Goal: Register for event/course

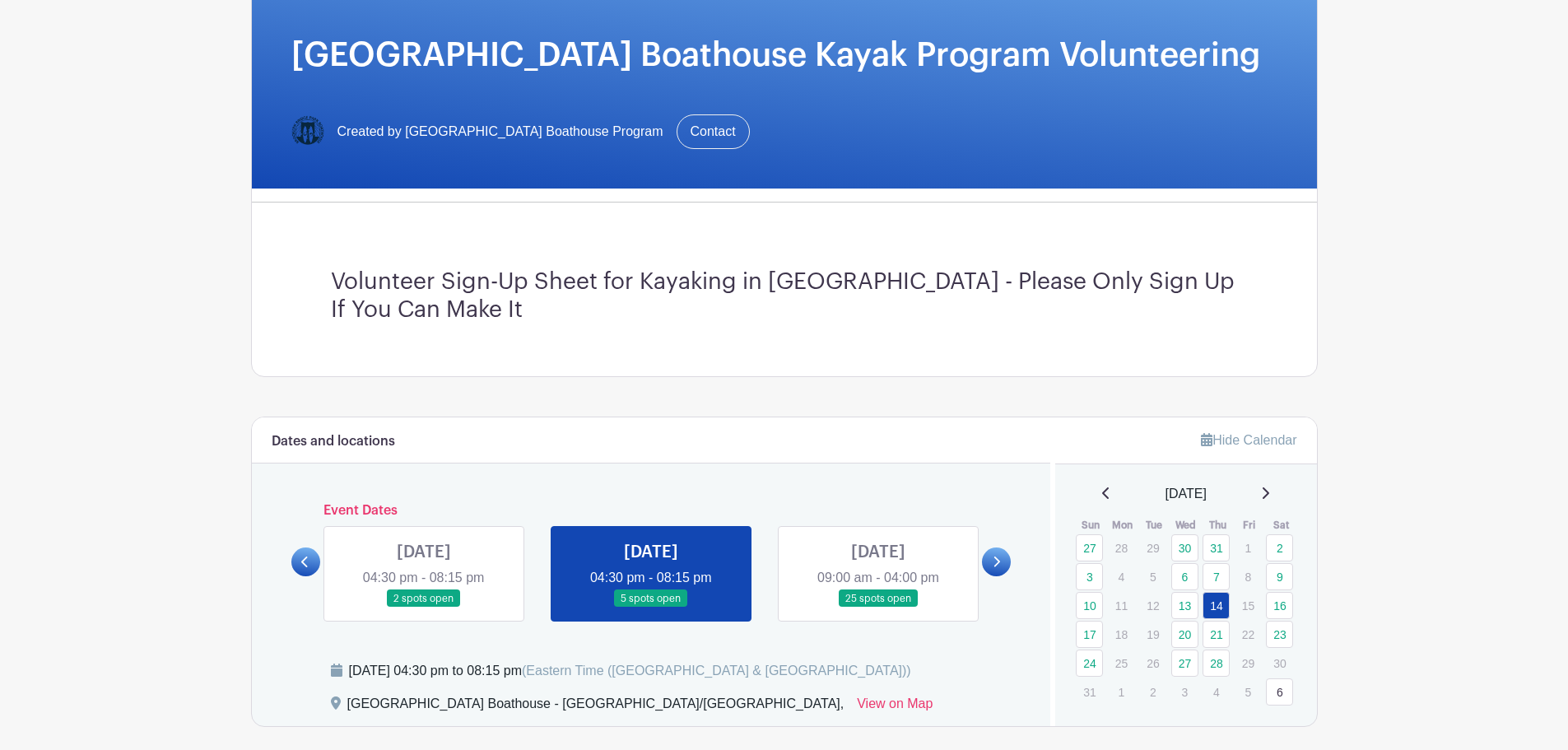
scroll to position [741, 0]
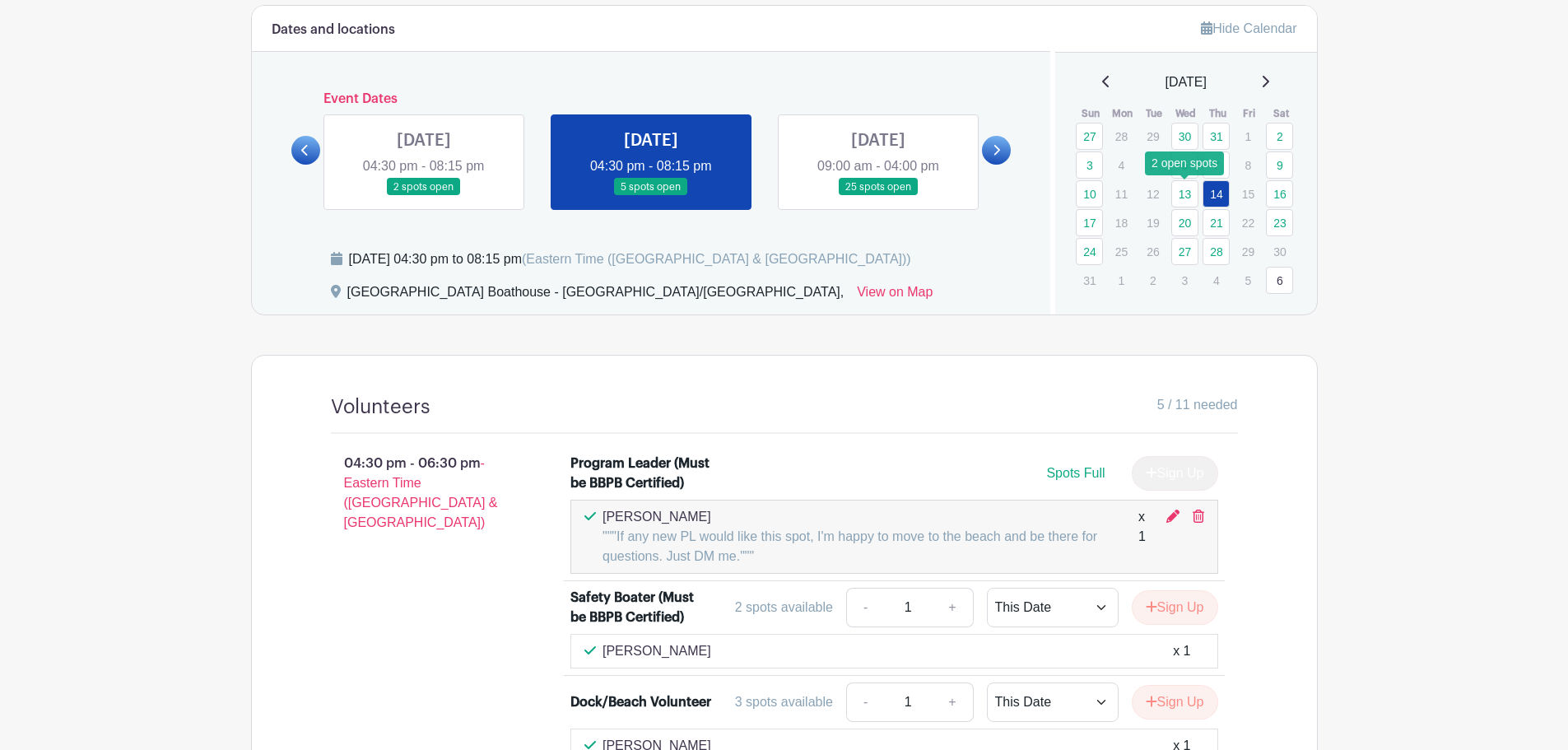
click at [1188, 191] on link "13" at bounding box center [1185, 194] width 27 height 27
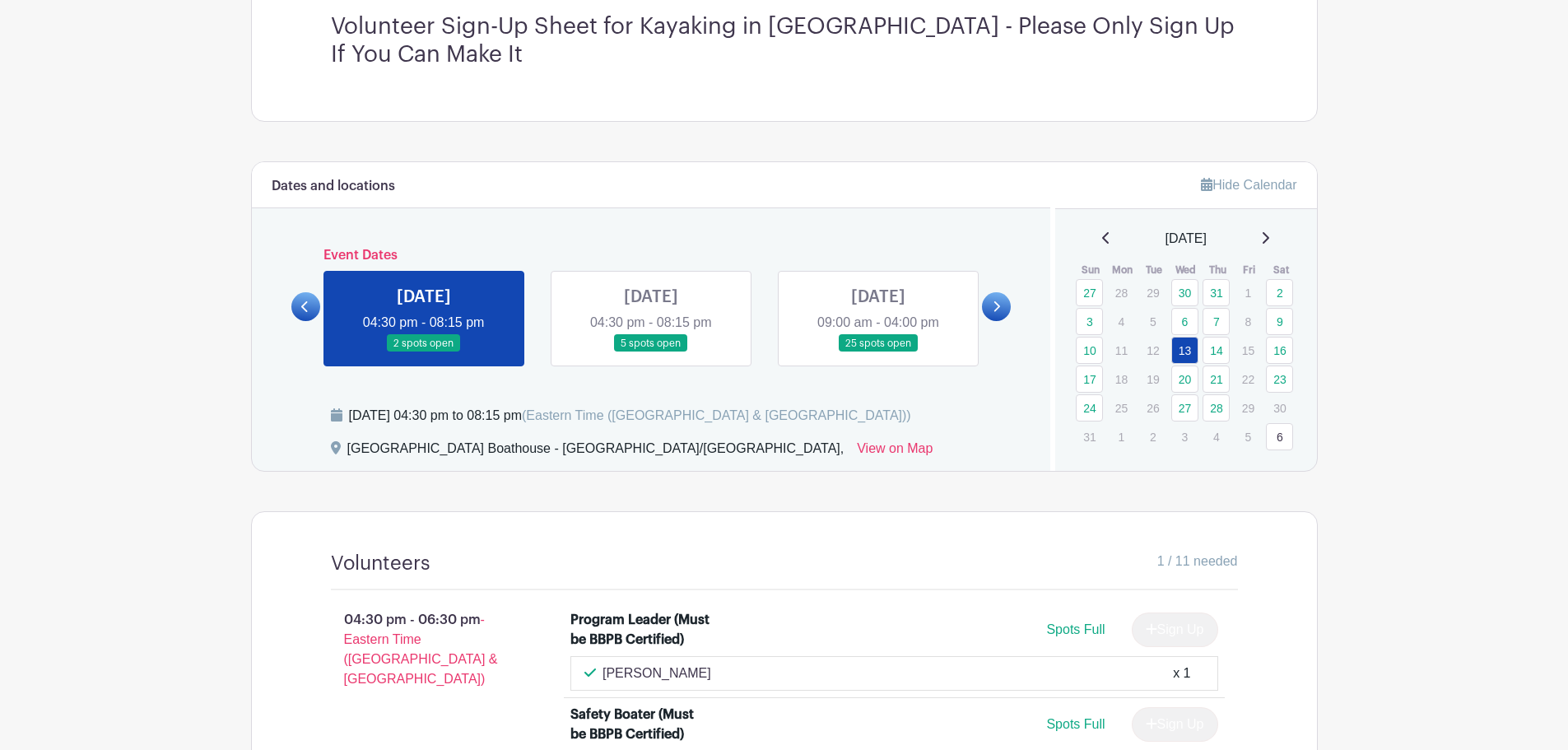
scroll to position [577, 0]
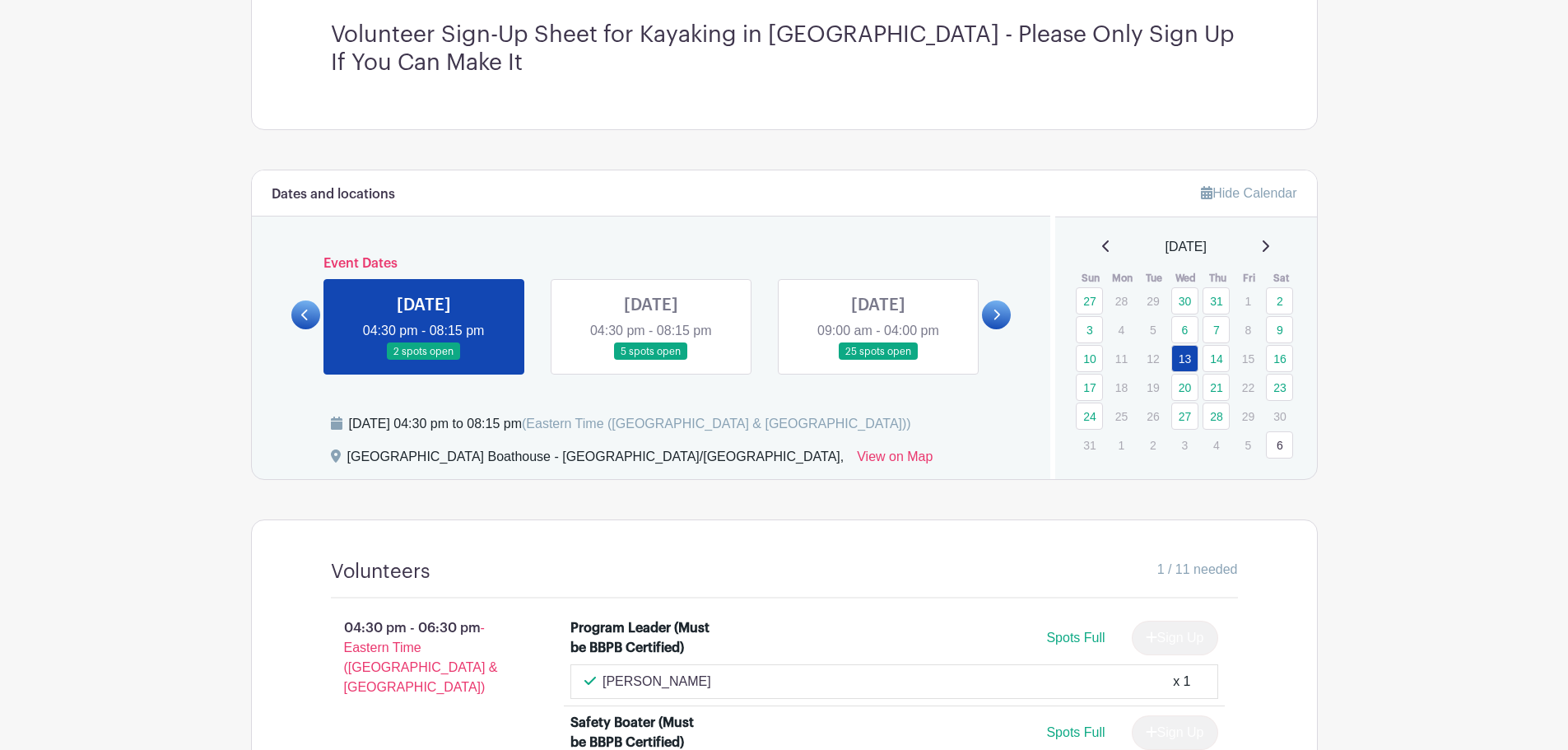
drag, startPoint x: 637, startPoint y: 323, endPoint x: 693, endPoint y: 348, distance: 61.3
click at [651, 360] on link at bounding box center [651, 360] width 0 height 0
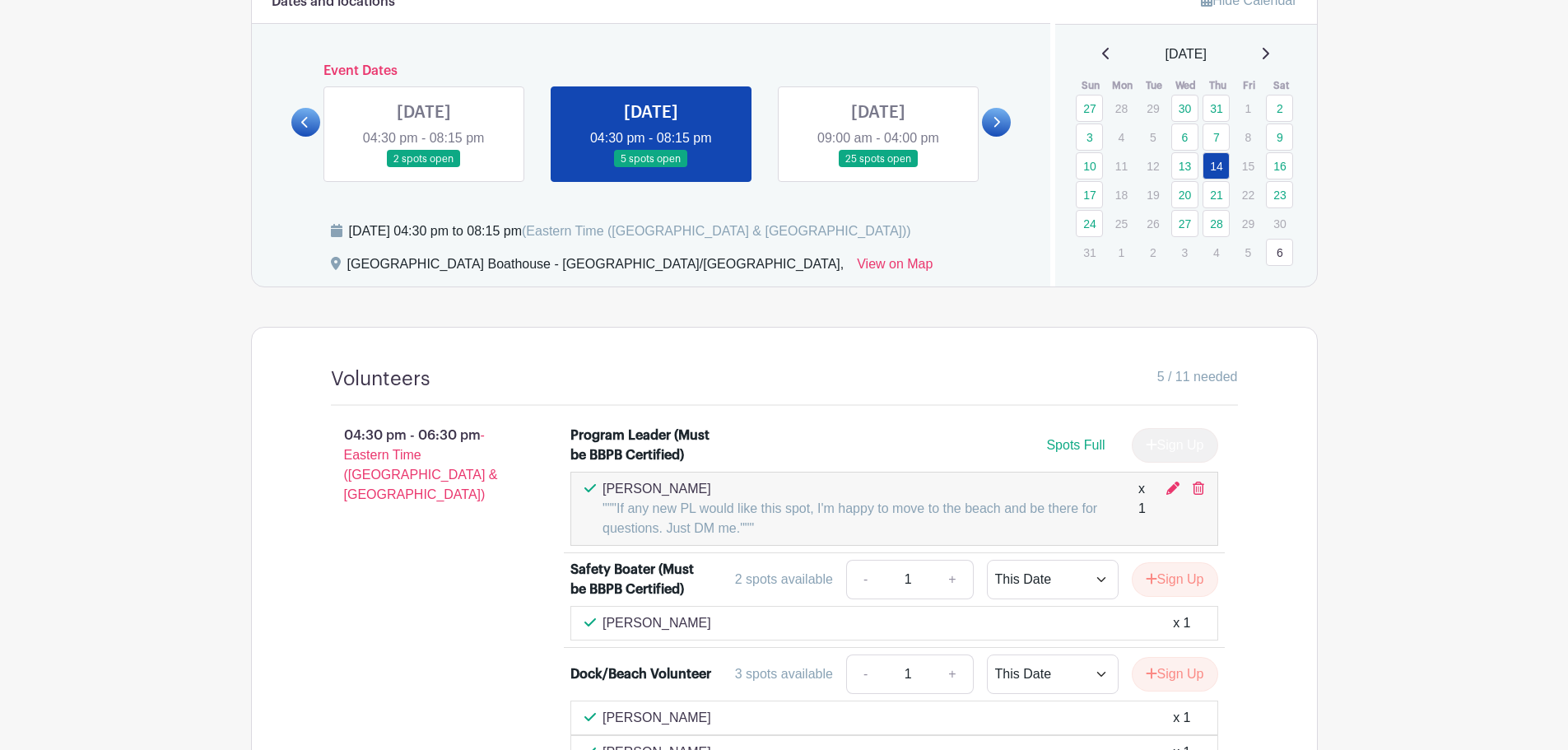
scroll to position [658, 0]
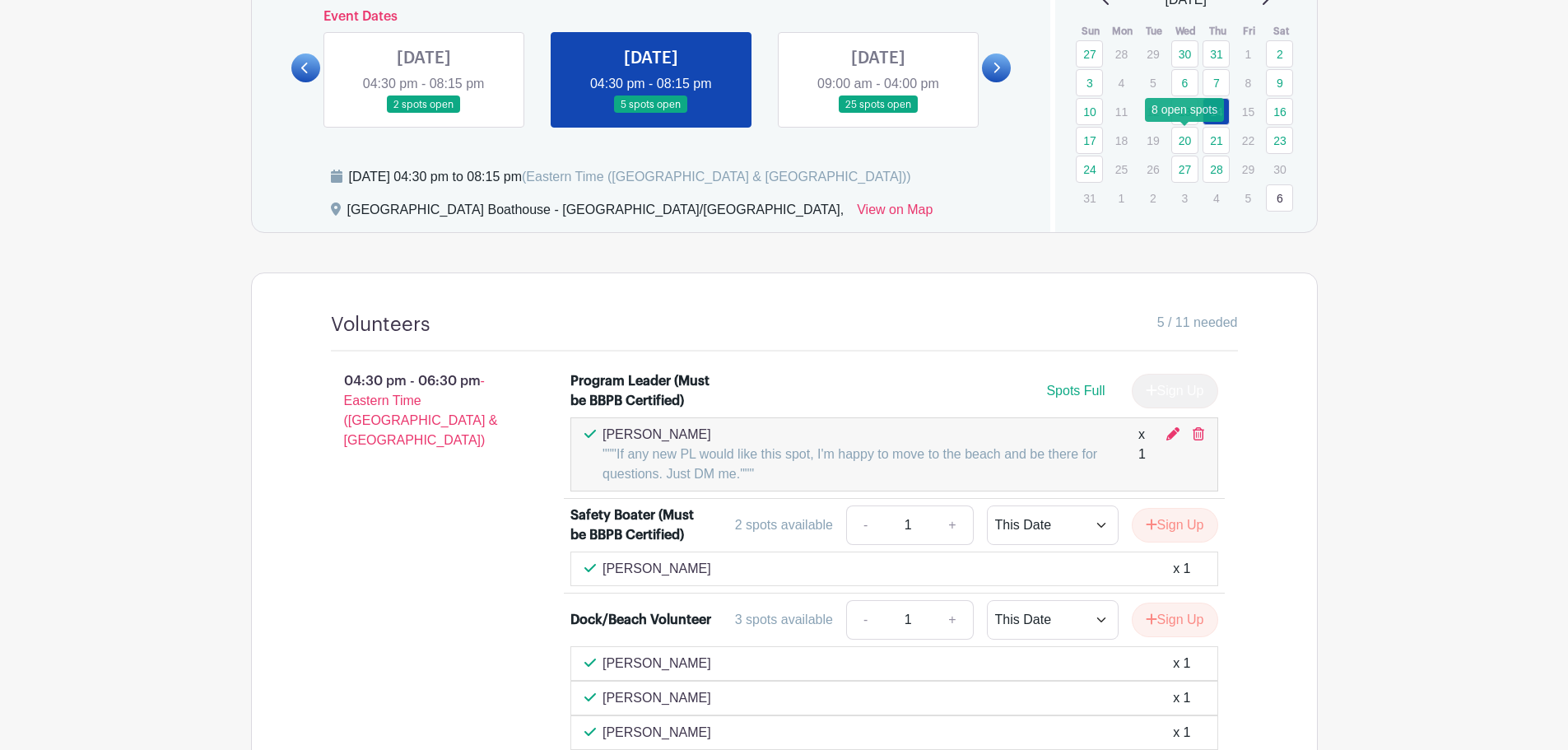
click at [1184, 141] on link "20" at bounding box center [1185, 141] width 27 height 27
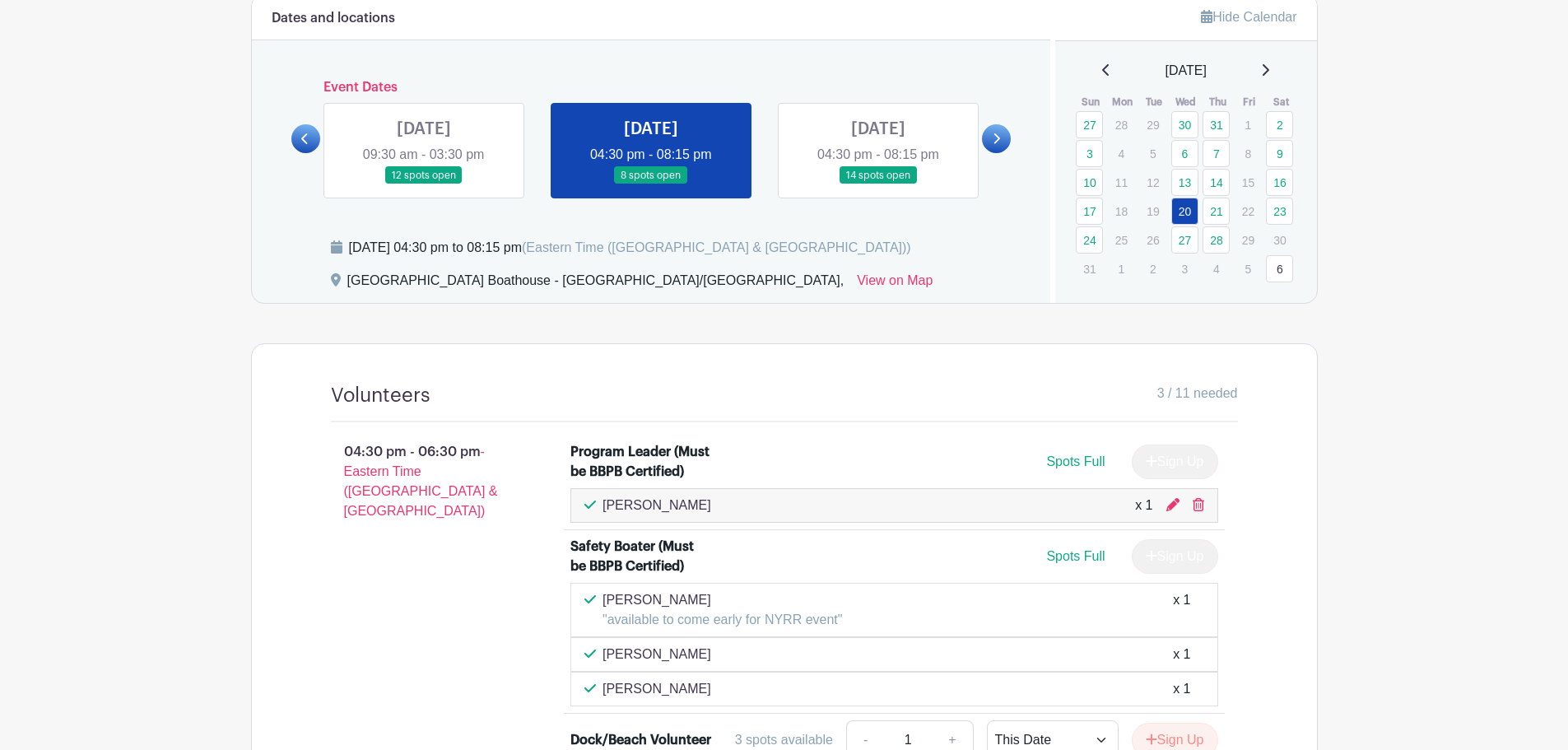
scroll to position [741, 0]
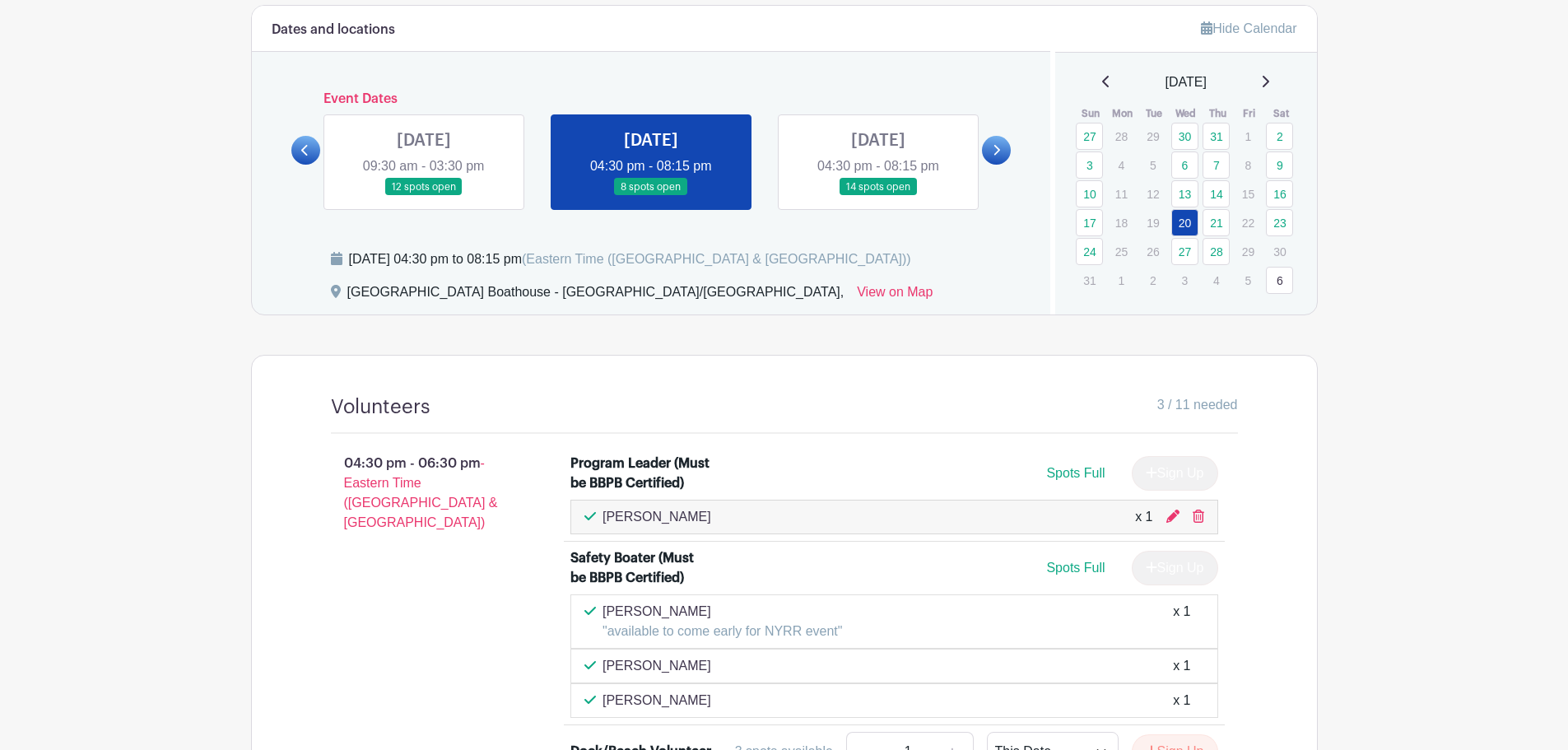
drag, startPoint x: 430, startPoint y: 150, endPoint x: 447, endPoint y: 206, distance: 58.5
click at [424, 196] on link at bounding box center [424, 196] width 0 height 0
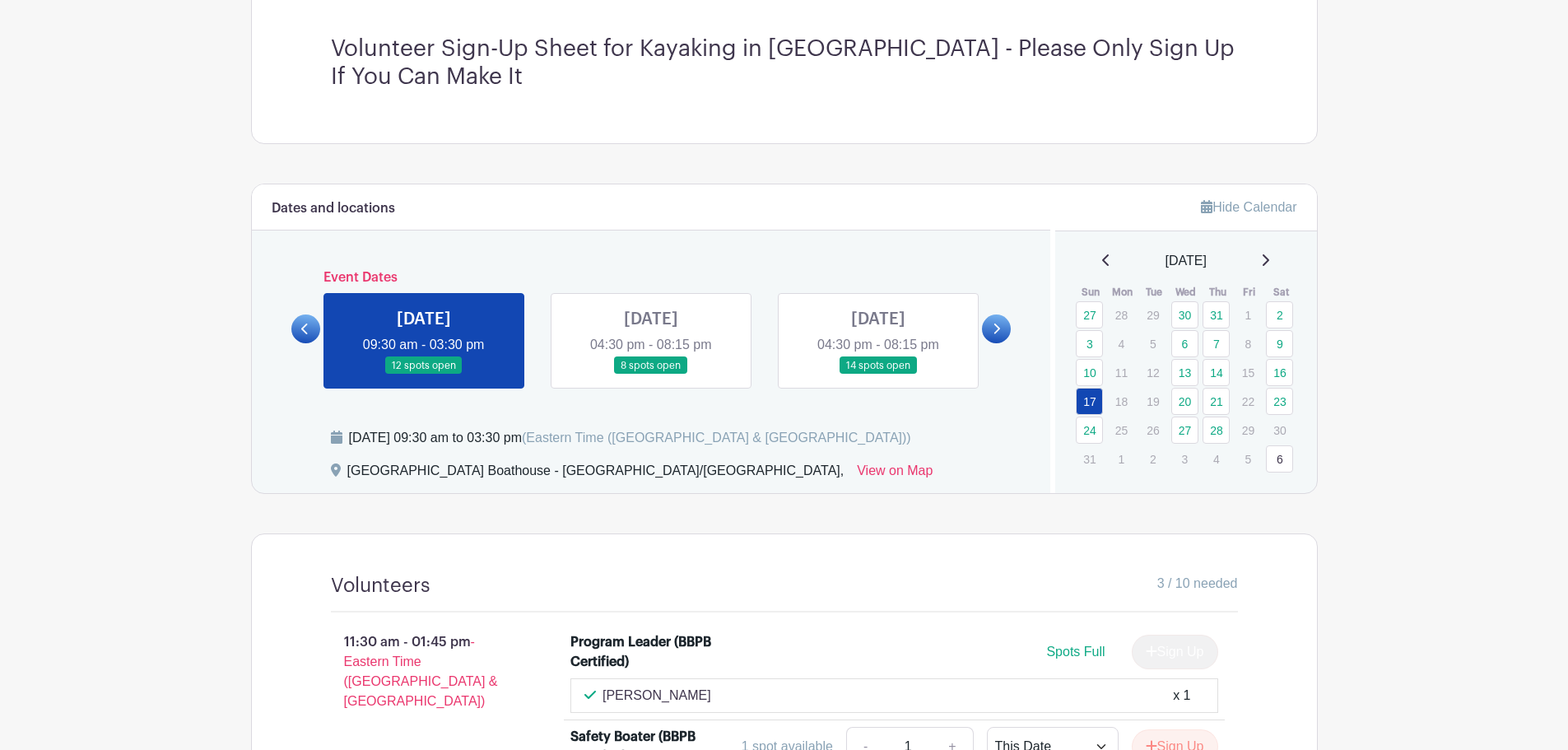
scroll to position [411, 0]
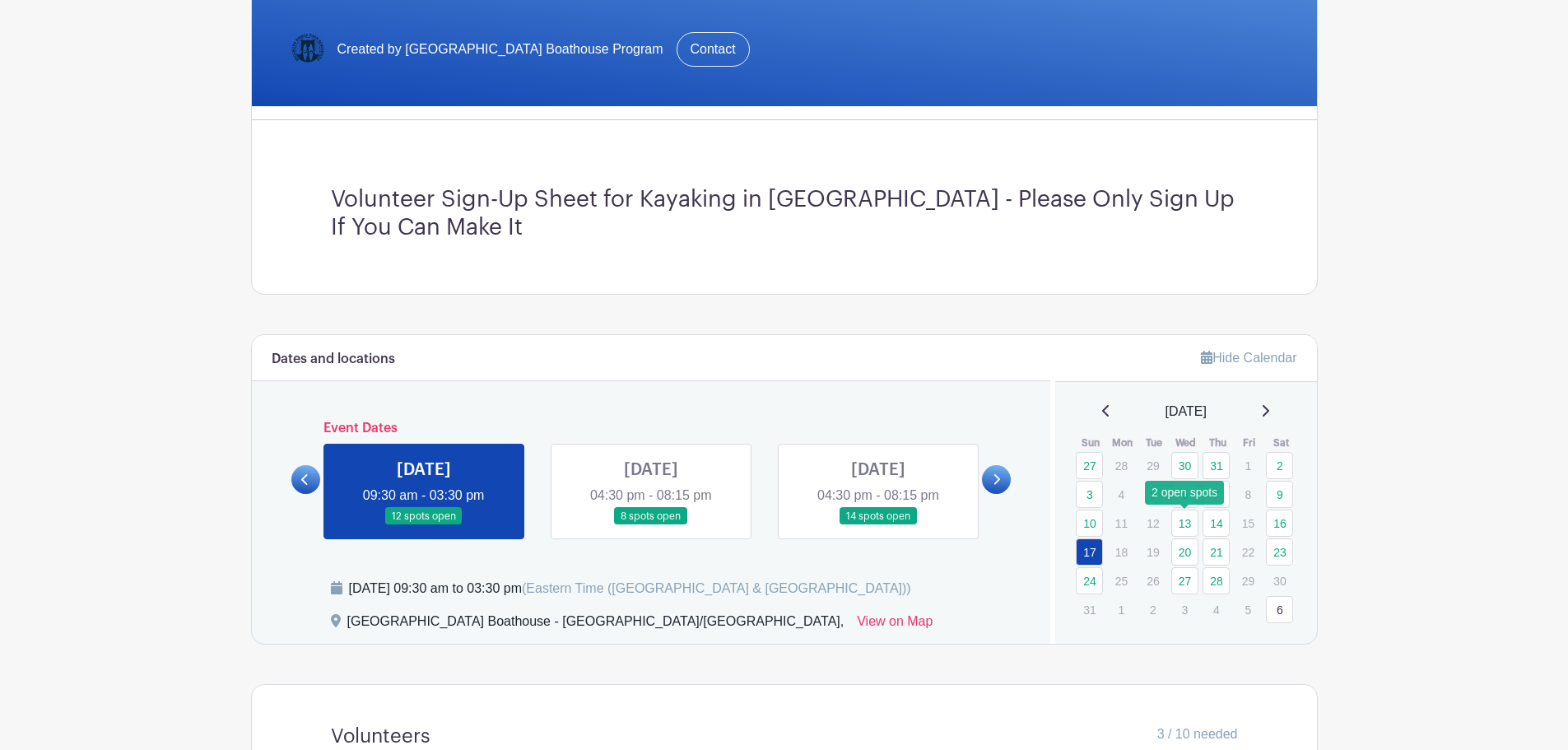
click at [1187, 524] on link "13" at bounding box center [1185, 523] width 27 height 27
